Goal: Transaction & Acquisition: Purchase product/service

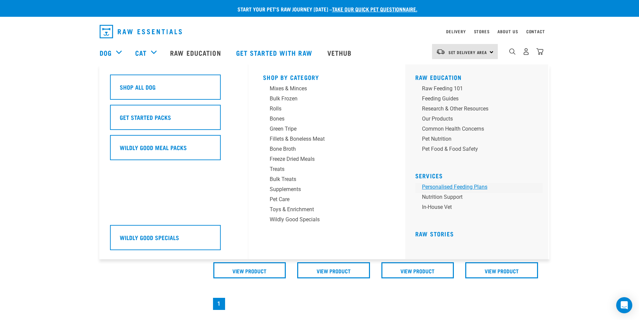
click at [451, 185] on link "Personalised Feeding Plans" at bounding box center [479, 188] width 128 height 10
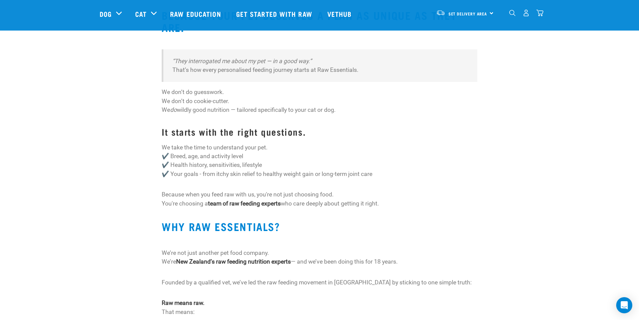
scroll to position [101, 0]
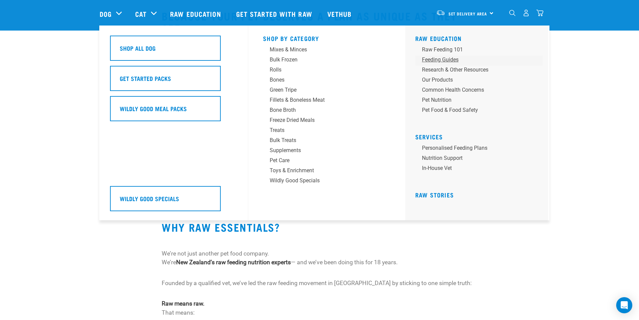
click at [432, 60] on div "Feeding Guides" at bounding box center [474, 60] width 105 height 8
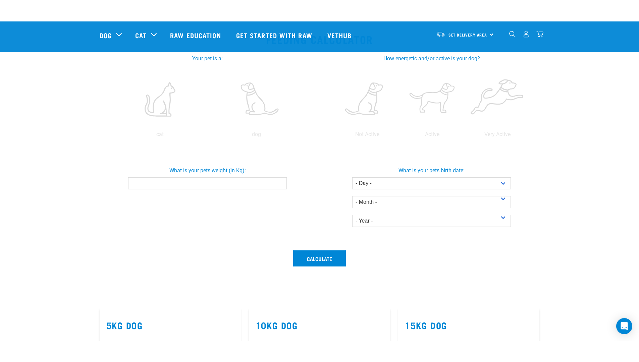
scroll to position [134, 0]
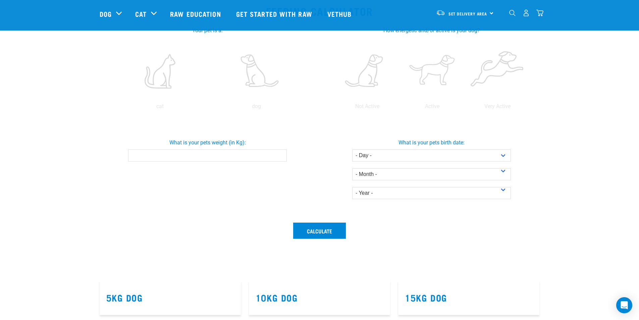
click at [182, 159] on input "What is your pets weight (in Kg):" at bounding box center [207, 155] width 159 height 12
click at [279, 158] on input "-0.1" at bounding box center [207, 155] width 159 height 12
click at [279, 158] on input "-0.2" at bounding box center [207, 155] width 159 height 12
click at [279, 158] on input "-0.3" at bounding box center [207, 155] width 159 height 12
click at [279, 158] on input "-0.4" at bounding box center [207, 155] width 159 height 12
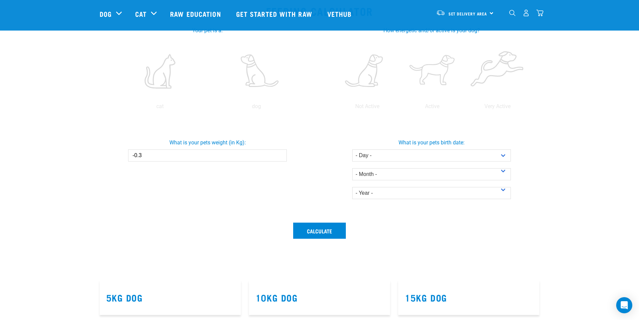
click at [279, 155] on input "-0.3" at bounding box center [207, 155] width 159 height 12
click at [279, 155] on input "-0.2" at bounding box center [207, 155] width 159 height 12
click at [279, 155] on input "-0.1" at bounding box center [207, 155] width 159 height 12
click at [279, 155] on input "0" at bounding box center [207, 155] width 159 height 12
click at [279, 155] on input "0.1" at bounding box center [207, 155] width 159 height 12
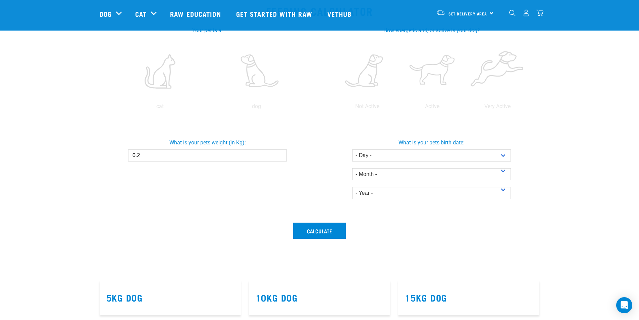
click at [279, 155] on input "0.2" at bounding box center [207, 155] width 159 height 12
click at [279, 155] on input "0.3" at bounding box center [207, 155] width 159 height 12
click at [279, 155] on input "0.4" at bounding box center [207, 155] width 159 height 12
click at [279, 155] on input "0.5" at bounding box center [207, 155] width 159 height 12
drag, startPoint x: 188, startPoint y: 159, endPoint x: 112, endPoint y: 147, distance: 76.8
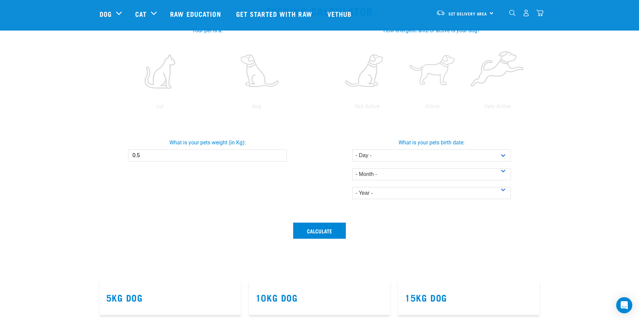
click at [112, 147] on div "What is your pets weight (in Kg): 0.5" at bounding box center [207, 147] width 227 height 28
drag, startPoint x: 112, startPoint y: 147, endPoint x: 147, endPoint y: 124, distance: 41.9
click at [147, 124] on div "What is your pets weight (in Kg): 0.5" at bounding box center [208, 168] width 224 height 100
click at [153, 157] on input "0.5" at bounding box center [207, 155] width 159 height 12
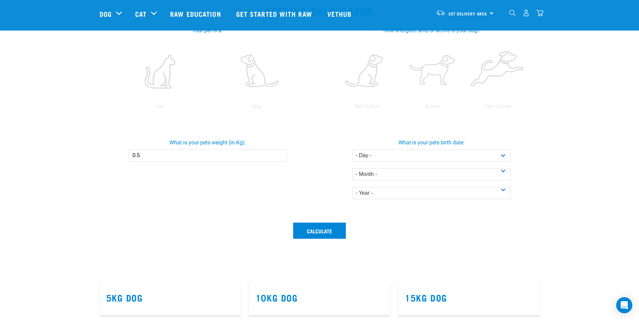
drag, startPoint x: 153, startPoint y: 157, endPoint x: 143, endPoint y: 155, distance: 10.5
click at [143, 155] on input "0.5" at bounding box center [207, 155] width 159 height 12
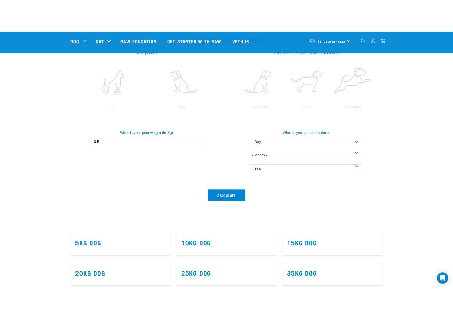
scroll to position [135, 0]
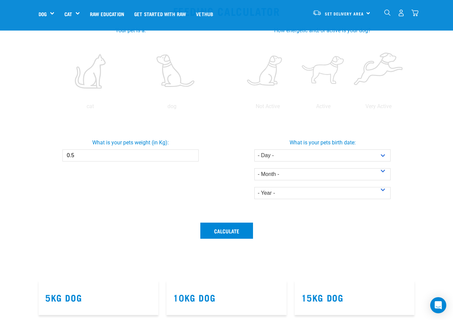
click at [146, 154] on input "0.5" at bounding box center [130, 155] width 136 height 12
type input "0"
type input "3"
type input "45"
click at [262, 170] on select "- Month - January February March April May June July August September October N…" at bounding box center [322, 174] width 136 height 12
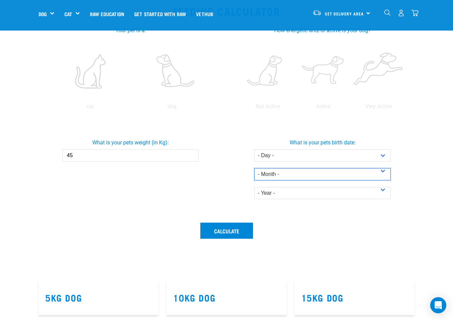
select select "December"
click at [254, 168] on select "- Month - January February March April May June July August September October N…" at bounding box center [322, 174] width 136 height 12
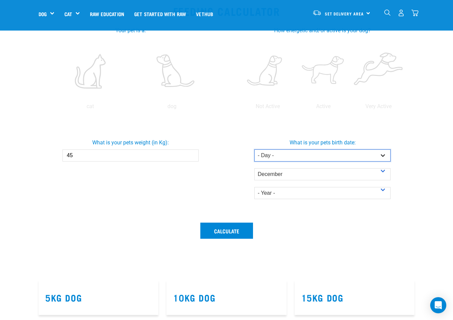
click at [294, 157] on select "- Day - 1 2 3 4 5 6 7 8 9 10 11 12 13 14 15 16 17 18 19 20 21 22 23 24 25 26 27" at bounding box center [322, 155] width 136 height 12
select select "8"
click at [254, 149] on select "- Day - 1 2 3 4 5 6 7 8 9 10 11 12 13 14 15 16 17 18 19 20 21 22 23 24 25 26 27" at bounding box center [322, 155] width 136 height 12
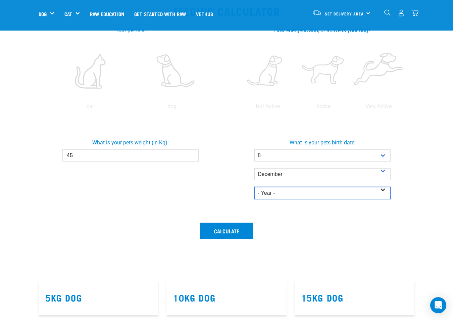
click at [283, 197] on select "- Year - 2025 2024 2023 2022 2021 2020 2019 2018 2017 2016 2015 2014" at bounding box center [322, 193] width 136 height 12
select select "2023"
click at [254, 187] on select "- Year - 2025 2024 2023 2022 2021 2020 2019 2018 2017 2016 2015 2014" at bounding box center [322, 193] width 136 height 12
click at [239, 222] on div "Calculate" at bounding box center [227, 247] width 384 height 58
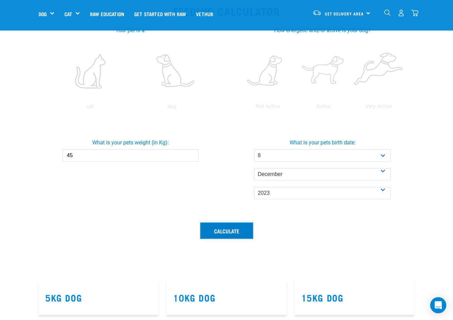
click at [241, 224] on button "Calculate" at bounding box center [226, 231] width 53 height 16
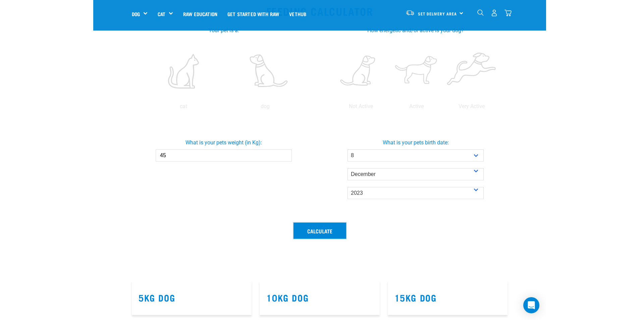
scroll to position [134, 0]
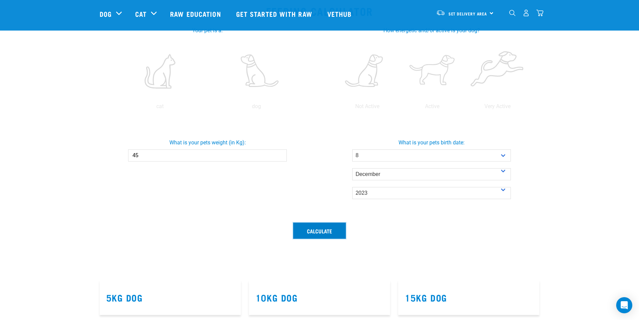
click at [326, 228] on button "Calculate" at bounding box center [319, 231] width 53 height 16
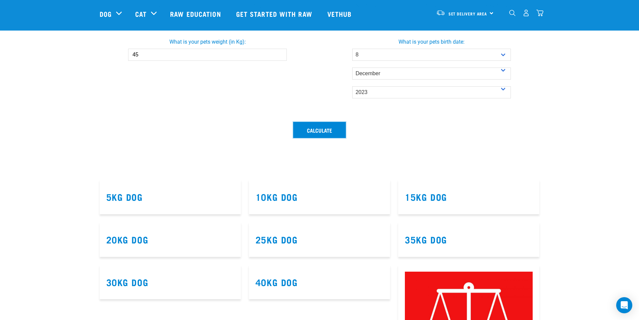
scroll to position [67, 0]
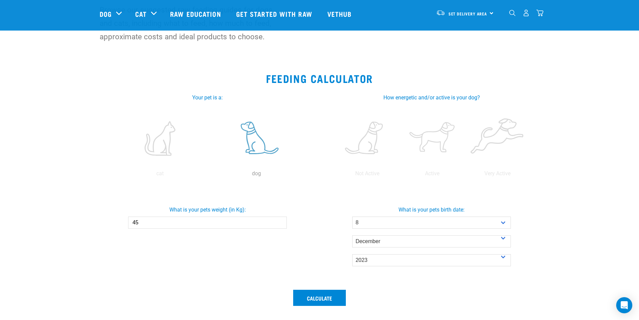
click at [262, 136] on label at bounding box center [257, 138] width 94 height 57
click at [208, 175] on input "radio" at bounding box center [208, 175] width 0 height 0
click at [497, 168] on div "Not Active Active Very Active" at bounding box center [432, 140] width 208 height 73
click at [497, 171] on p "Very Active" at bounding box center [498, 173] width 62 height 8
click at [486, 140] on label at bounding box center [498, 138] width 62 height 57
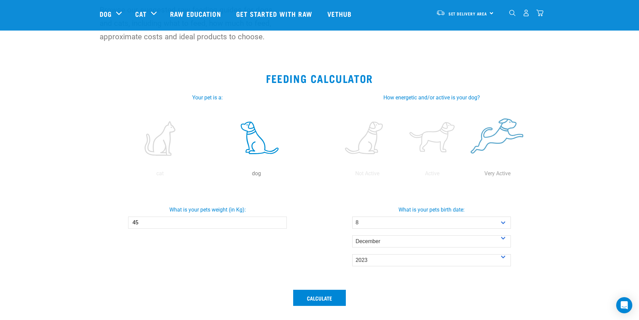
click at [465, 175] on input "radio" at bounding box center [465, 175] width 0 height 0
click at [331, 293] on button "Calculate" at bounding box center [319, 298] width 53 height 16
click at [321, 294] on button "Calculate" at bounding box center [319, 298] width 53 height 16
click at [304, 300] on button "Calculate" at bounding box center [319, 298] width 53 height 16
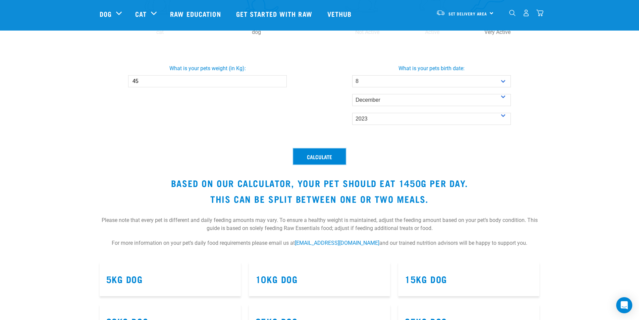
scroll to position [235, 0]
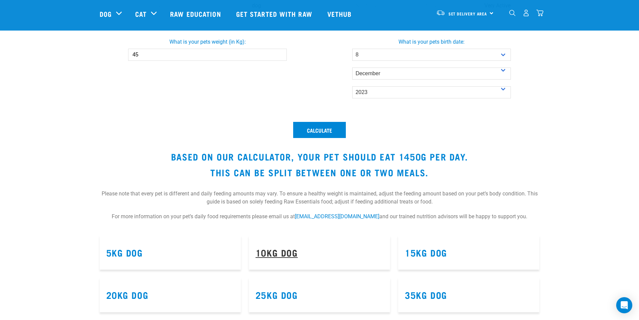
click at [281, 250] on link "10kg Dog" at bounding box center [277, 252] width 42 height 5
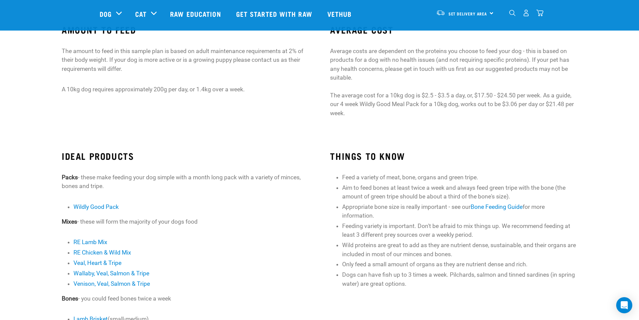
scroll to position [42, 0]
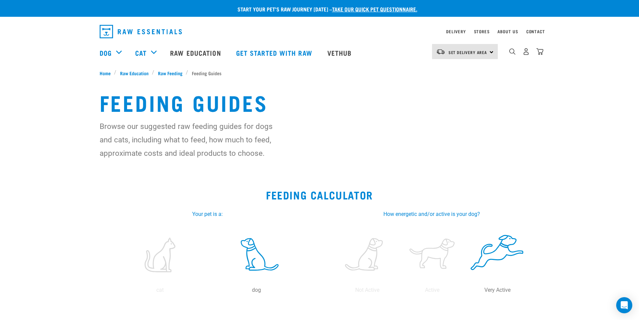
select select "8"
select select "December"
select select "2023"
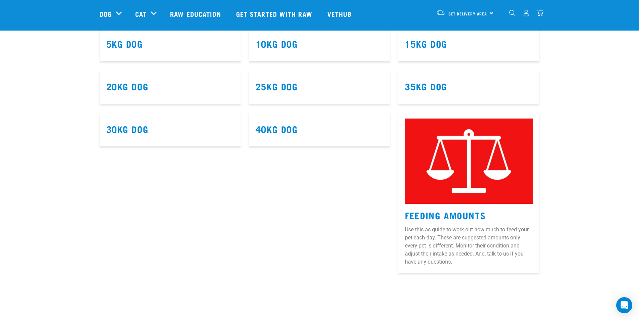
scroll to position [319, 0]
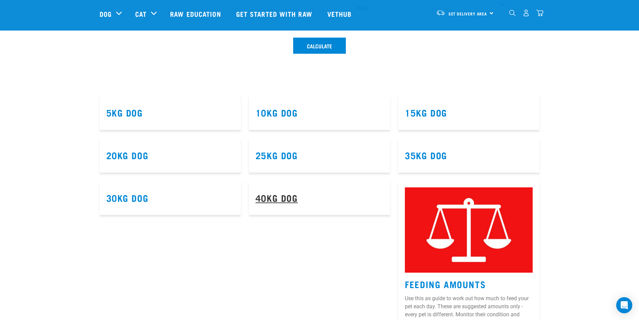
click at [284, 196] on link "40kg Dog" at bounding box center [277, 197] width 42 height 5
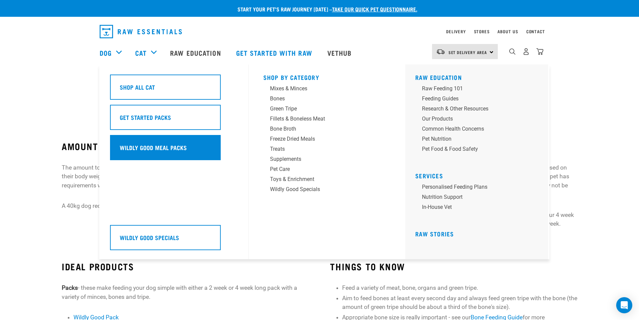
click at [176, 145] on h5 "Wildly Good Meal Packs" at bounding box center [153, 147] width 67 height 9
click at [147, 148] on h5 "Wildly Good Meal Packs" at bounding box center [153, 147] width 67 height 9
click at [166, 146] on h5 "Wildly Good Meal Packs" at bounding box center [153, 147] width 67 height 9
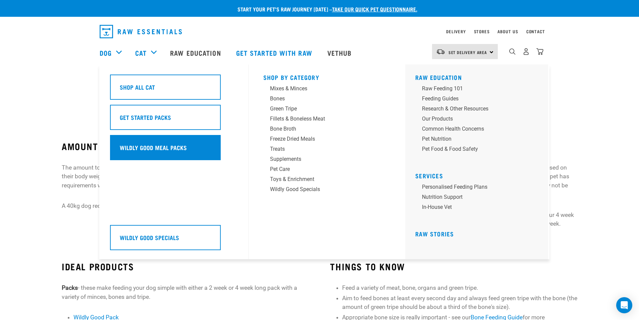
click at [165, 146] on h5 "Wildly Good Meal Packs" at bounding box center [153, 147] width 67 height 9
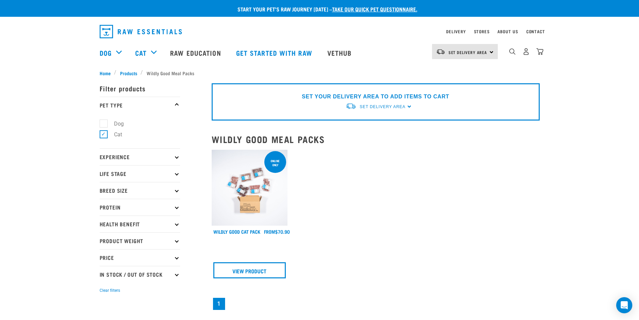
click at [243, 189] on img at bounding box center [250, 188] width 76 height 76
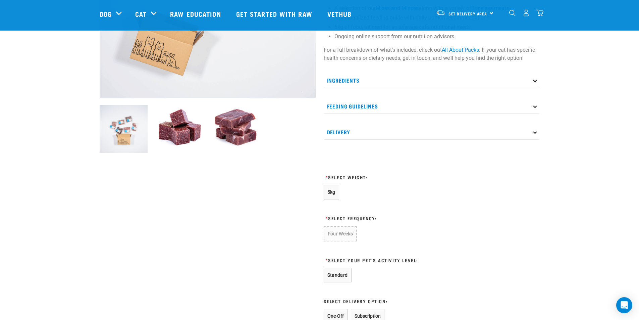
scroll to position [168, 0]
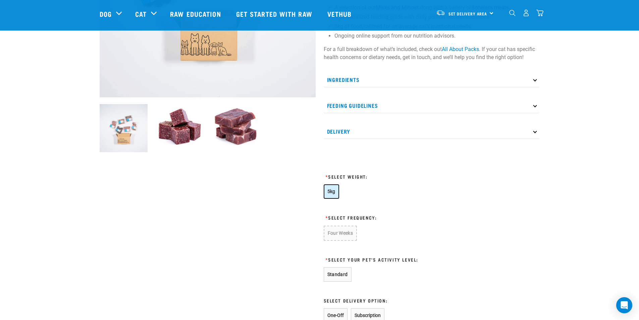
click at [332, 191] on span "5kg" at bounding box center [332, 191] width 8 height 5
click at [332, 231] on button "Four Weeks" at bounding box center [340, 233] width 33 height 14
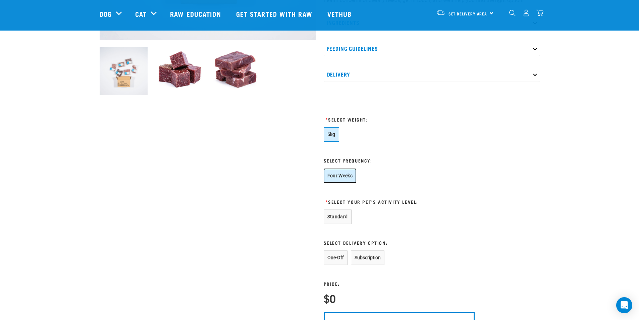
scroll to position [235, 0]
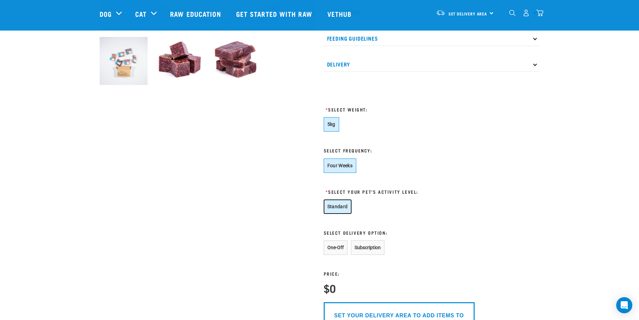
click at [332, 206] on button "Standard" at bounding box center [338, 206] width 28 height 14
click at [360, 245] on button "Subscription" at bounding box center [368, 247] width 34 height 14
click at [331, 245] on button "One-Off" at bounding box center [336, 247] width 24 height 14
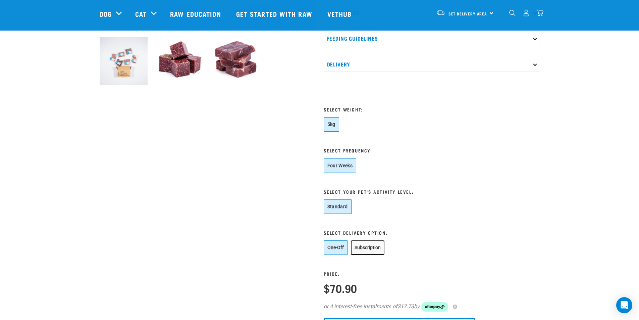
click at [364, 244] on button "Subscription" at bounding box center [368, 247] width 34 height 14
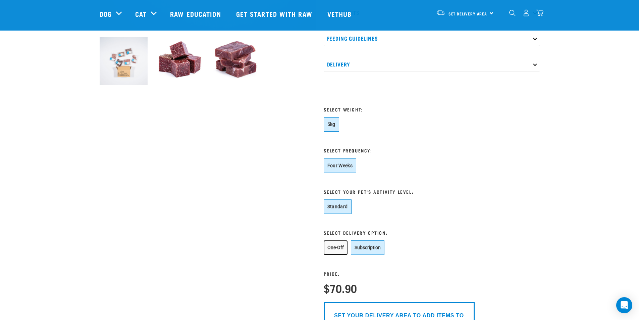
click at [338, 244] on button "One-Off" at bounding box center [336, 247] width 24 height 14
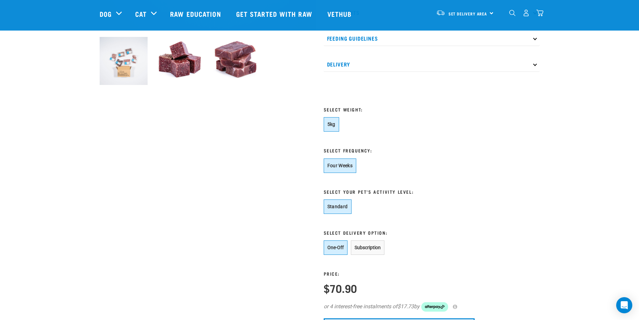
click at [348, 127] on div "5kg" at bounding box center [399, 124] width 151 height 14
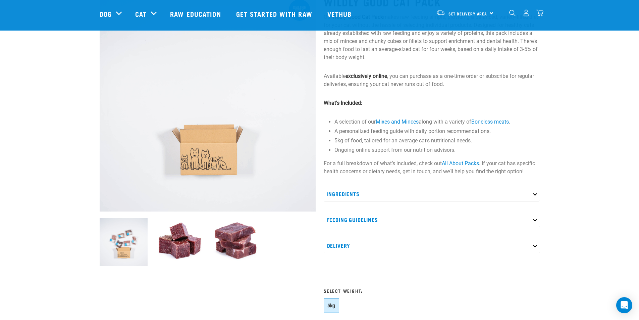
scroll to position [134, 0]
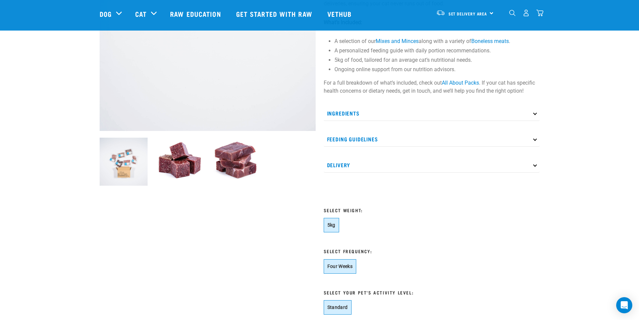
click at [383, 140] on p "Feeding Guidelines" at bounding box center [432, 139] width 216 height 15
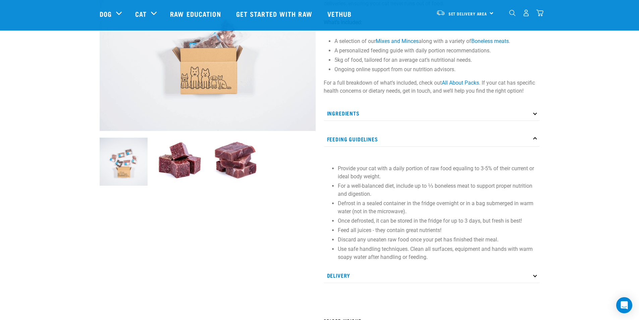
click at [374, 137] on p "Feeding Guidelines" at bounding box center [432, 139] width 216 height 15
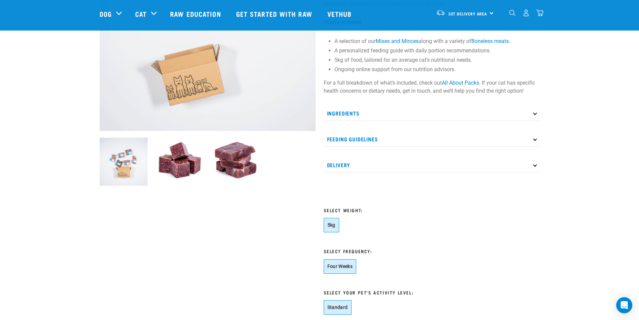
scroll to position [414, 0]
